Goal: Information Seeking & Learning: Check status

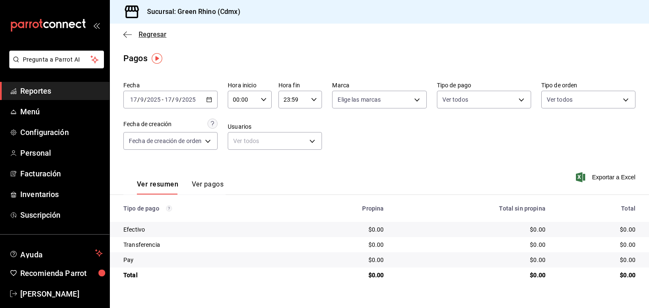
click at [132, 30] on span "Regresar" at bounding box center [144, 34] width 43 height 8
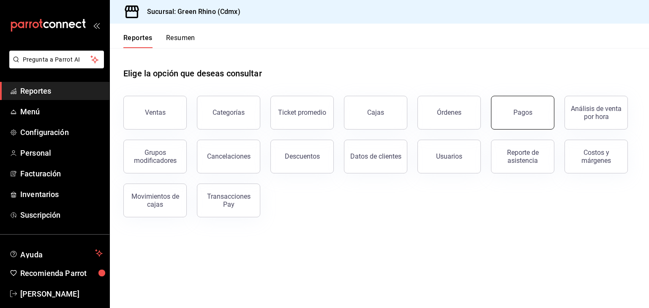
click at [512, 105] on button "Pagos" at bounding box center [522, 113] width 63 height 34
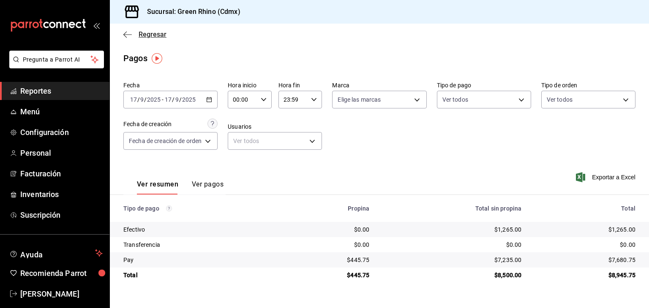
click at [155, 34] on span "Regresar" at bounding box center [153, 34] width 28 height 8
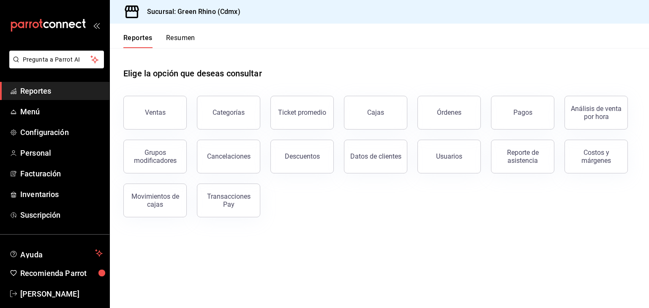
click at [186, 39] on button "Resumen" at bounding box center [180, 41] width 29 height 14
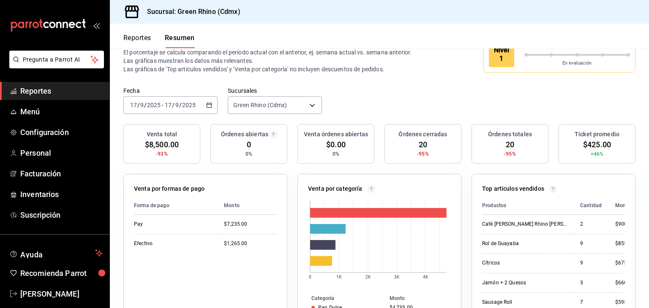
scroll to position [17, 0]
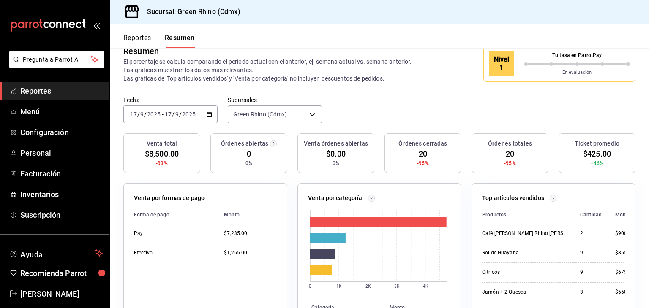
click at [191, 119] on div "[DATE] [DATE] - [DATE] [DATE]" at bounding box center [170, 115] width 94 height 18
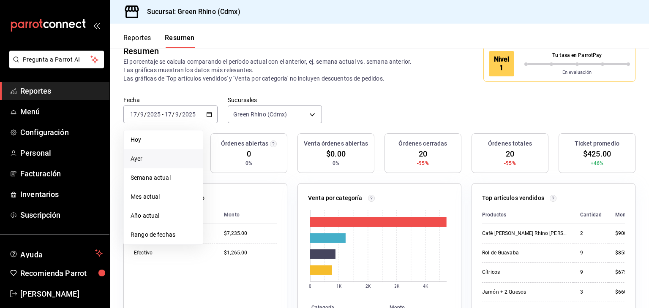
click at [166, 156] on span "Ayer" at bounding box center [163, 159] width 65 height 9
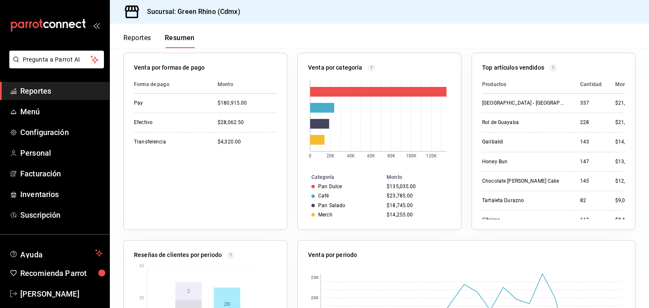
scroll to position [0, 0]
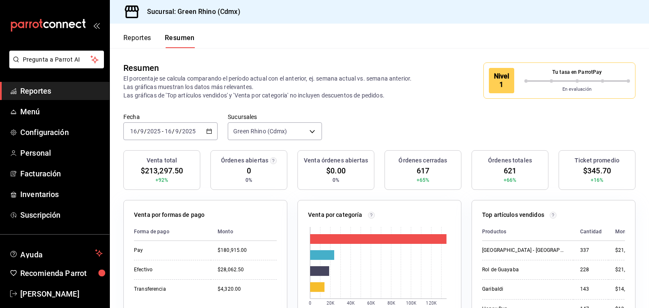
click at [161, 140] on div "[DATE] [DATE] - [DATE] [DATE]" at bounding box center [170, 132] width 94 height 18
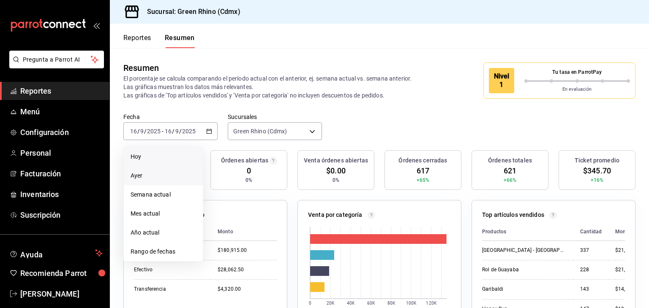
click at [160, 149] on li "Hoy" at bounding box center [163, 156] width 79 height 19
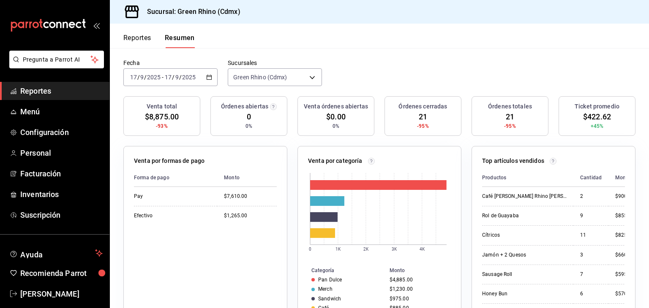
scroll to position [17, 0]
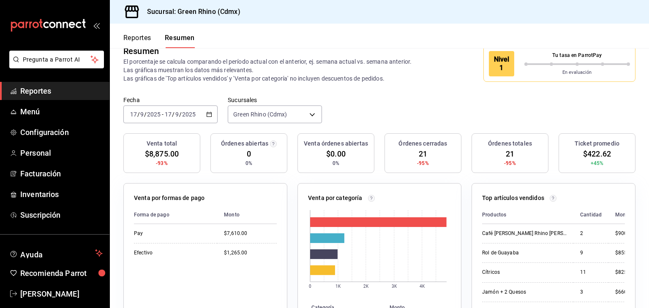
click at [152, 35] on div "Reportes Resumen" at bounding box center [158, 41] width 71 height 14
click at [149, 36] on button "Reportes" at bounding box center [137, 41] width 28 height 14
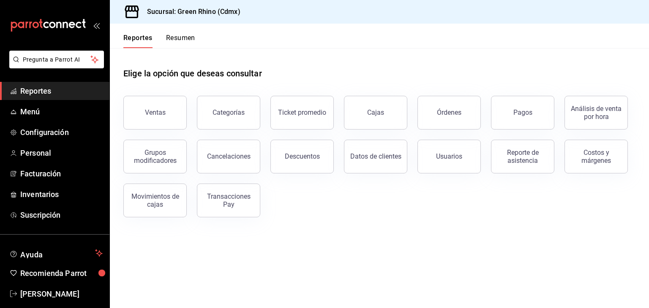
click at [183, 38] on button "Resumen" at bounding box center [180, 41] width 29 height 14
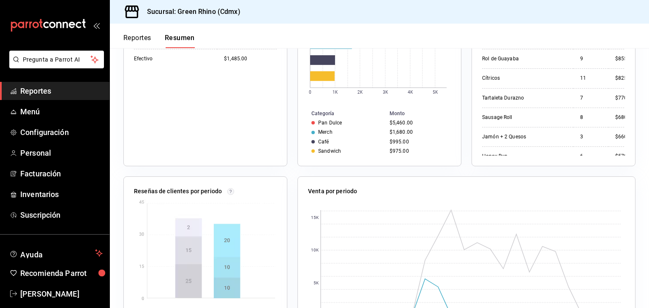
scroll to position [84, 0]
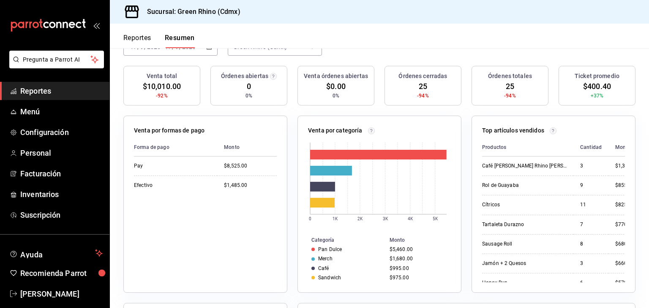
click at [139, 38] on button "Reportes" at bounding box center [137, 41] width 28 height 14
